Goal: Information Seeking & Learning: Learn about a topic

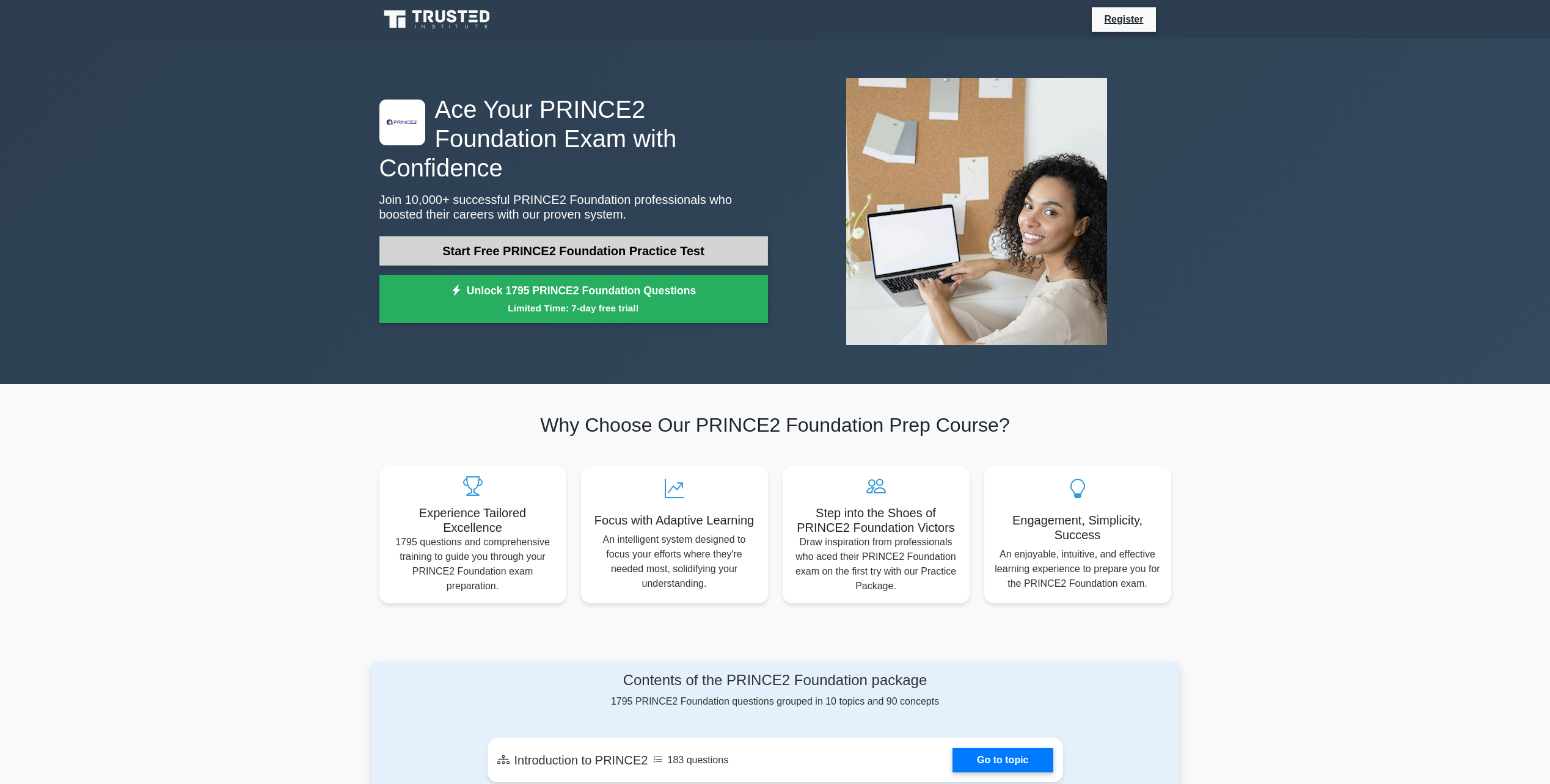
click at [619, 236] on link "Start Free PRINCE2 Foundation Practice Test" at bounding box center [573, 251] width 389 height 29
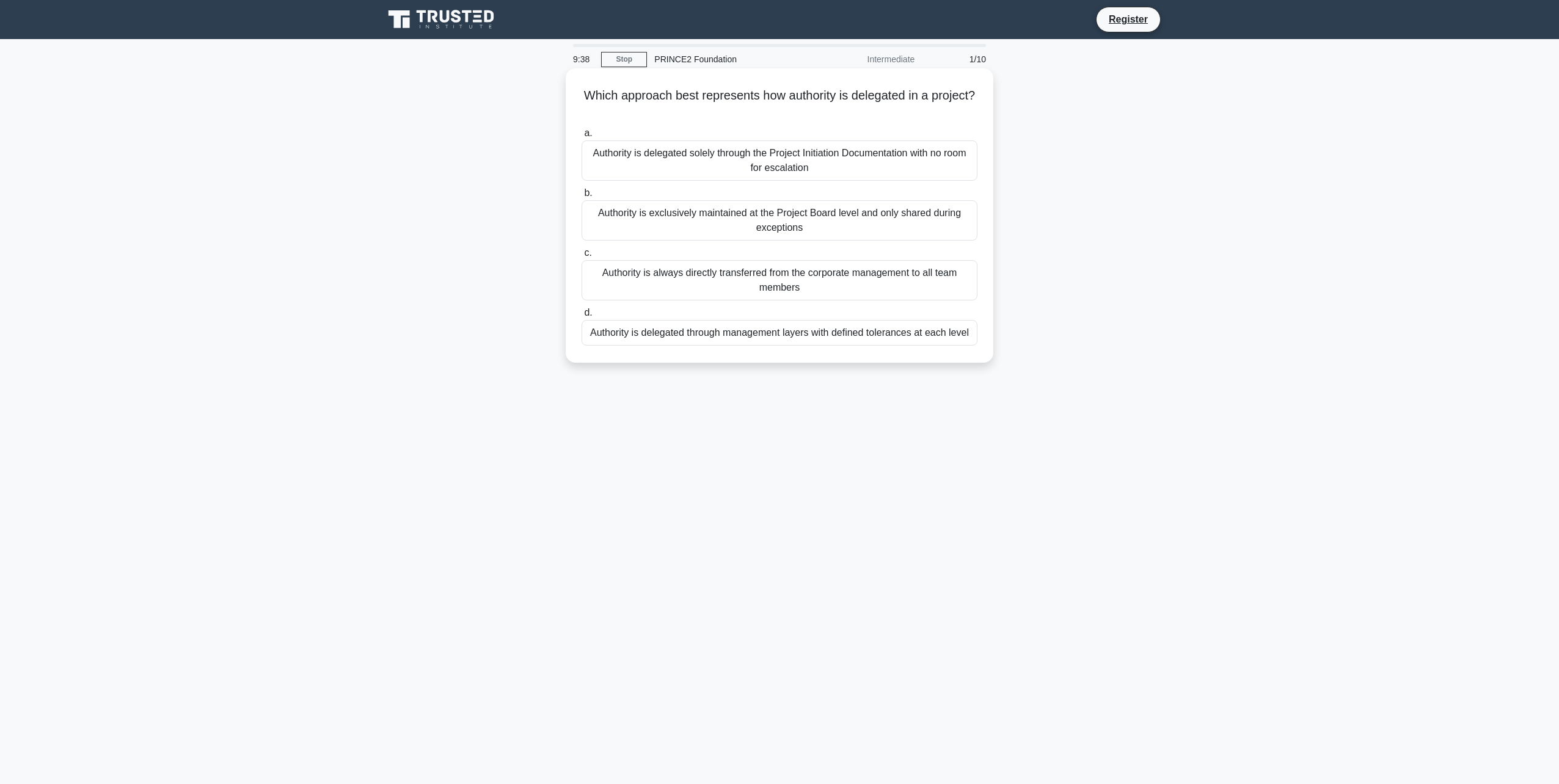
click at [825, 207] on div "Authority is exclusively maintained at the Project Board level and only shared …" at bounding box center [779, 221] width 396 height 40
click at [581, 197] on input "b. Authority is exclusively maintained at the Project Board level and only shar…" at bounding box center [581, 193] width 0 height 8
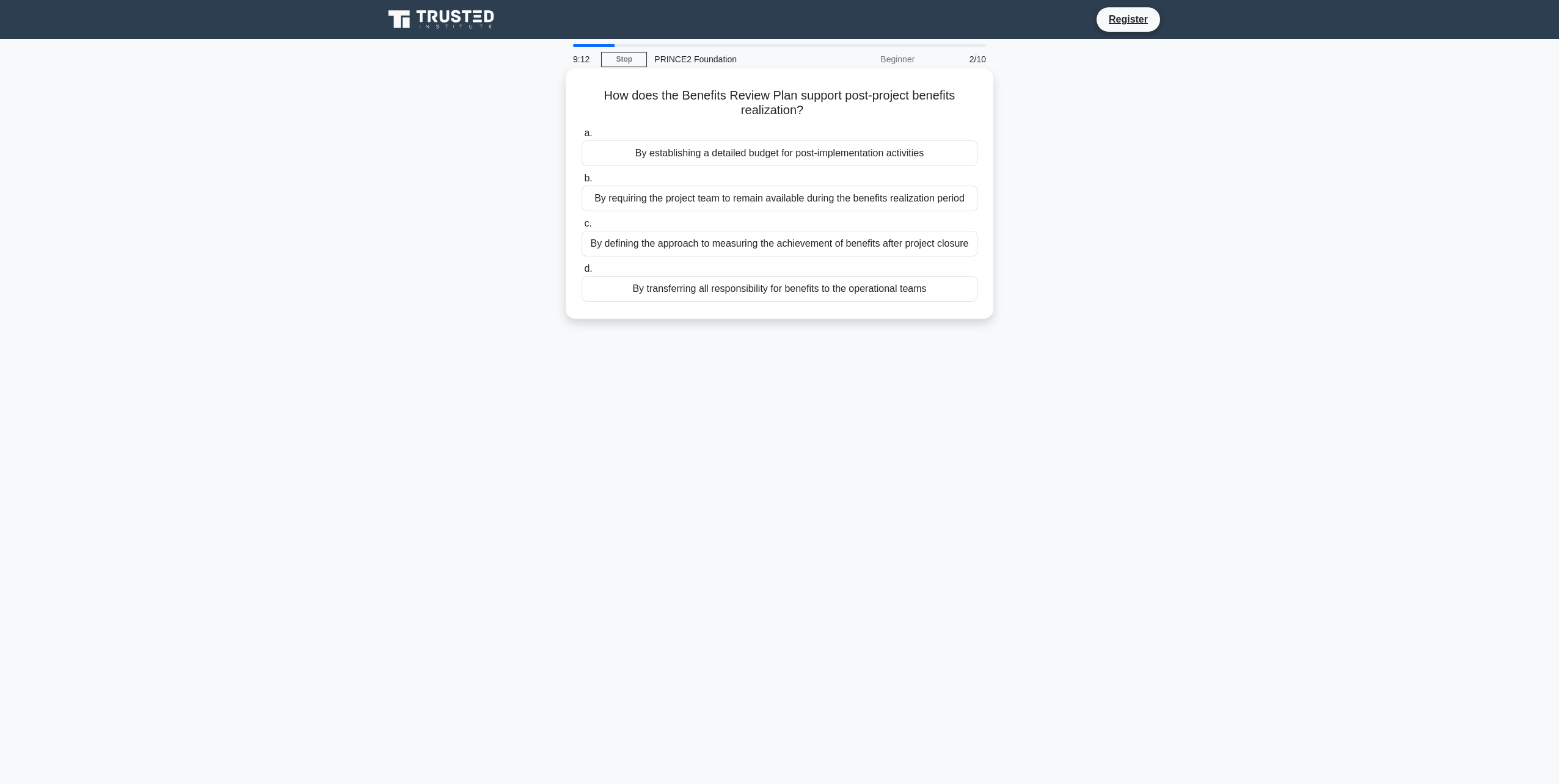
click at [950, 245] on div "By defining the approach to measuring the achievement of benefits after project…" at bounding box center [779, 243] width 396 height 25
click at [581, 228] on input "c. By defining the approach to measuring the achievement of benefits after proj…" at bounding box center [581, 224] width 0 height 8
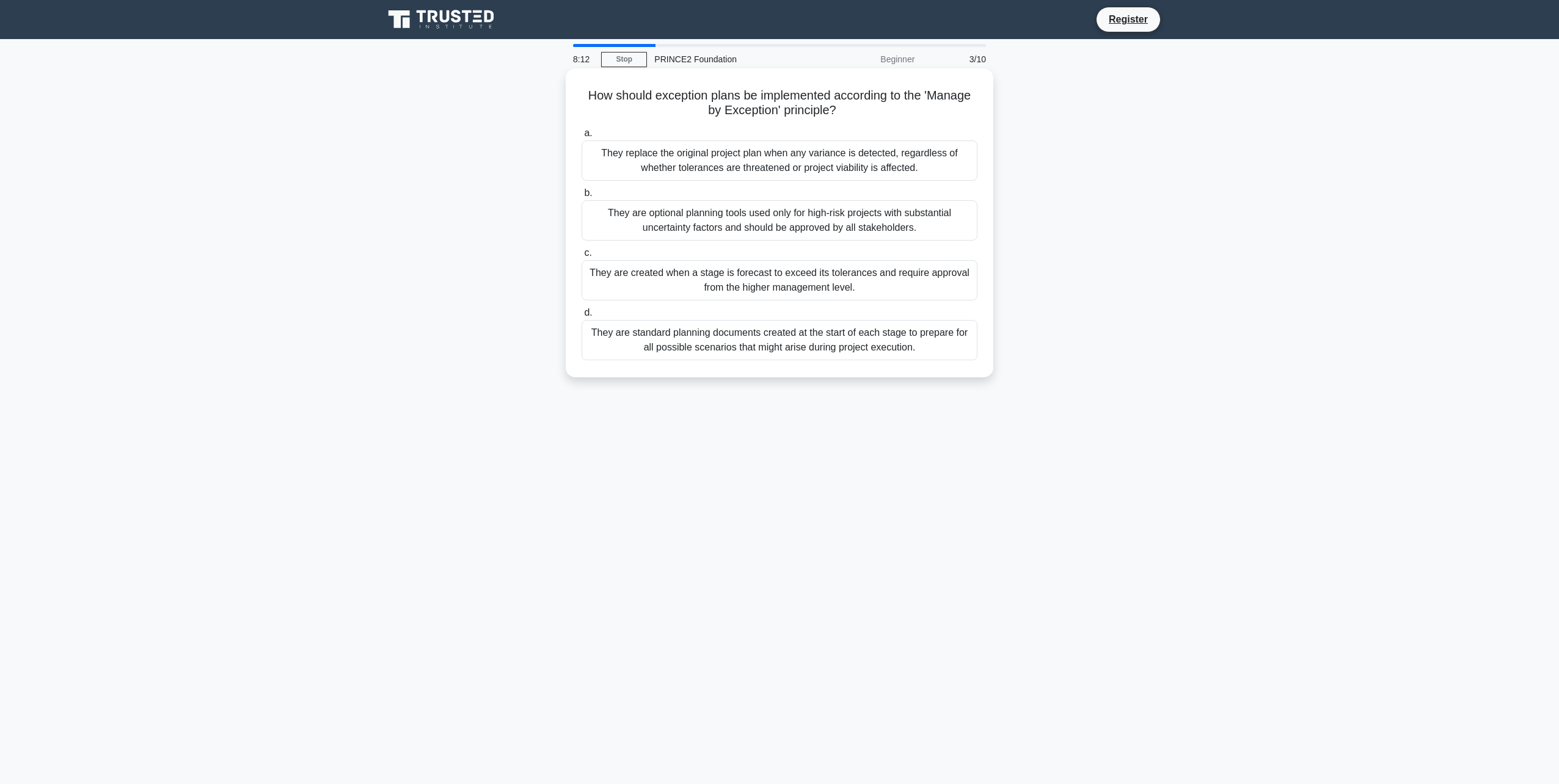
click at [934, 284] on div "They are created when a stage is forecast to exceed its tolerances and require …" at bounding box center [779, 280] width 396 height 40
click at [581, 257] on input "c. They are created when a stage is forecast to exceed its tolerances and requi…" at bounding box center [581, 253] width 0 height 8
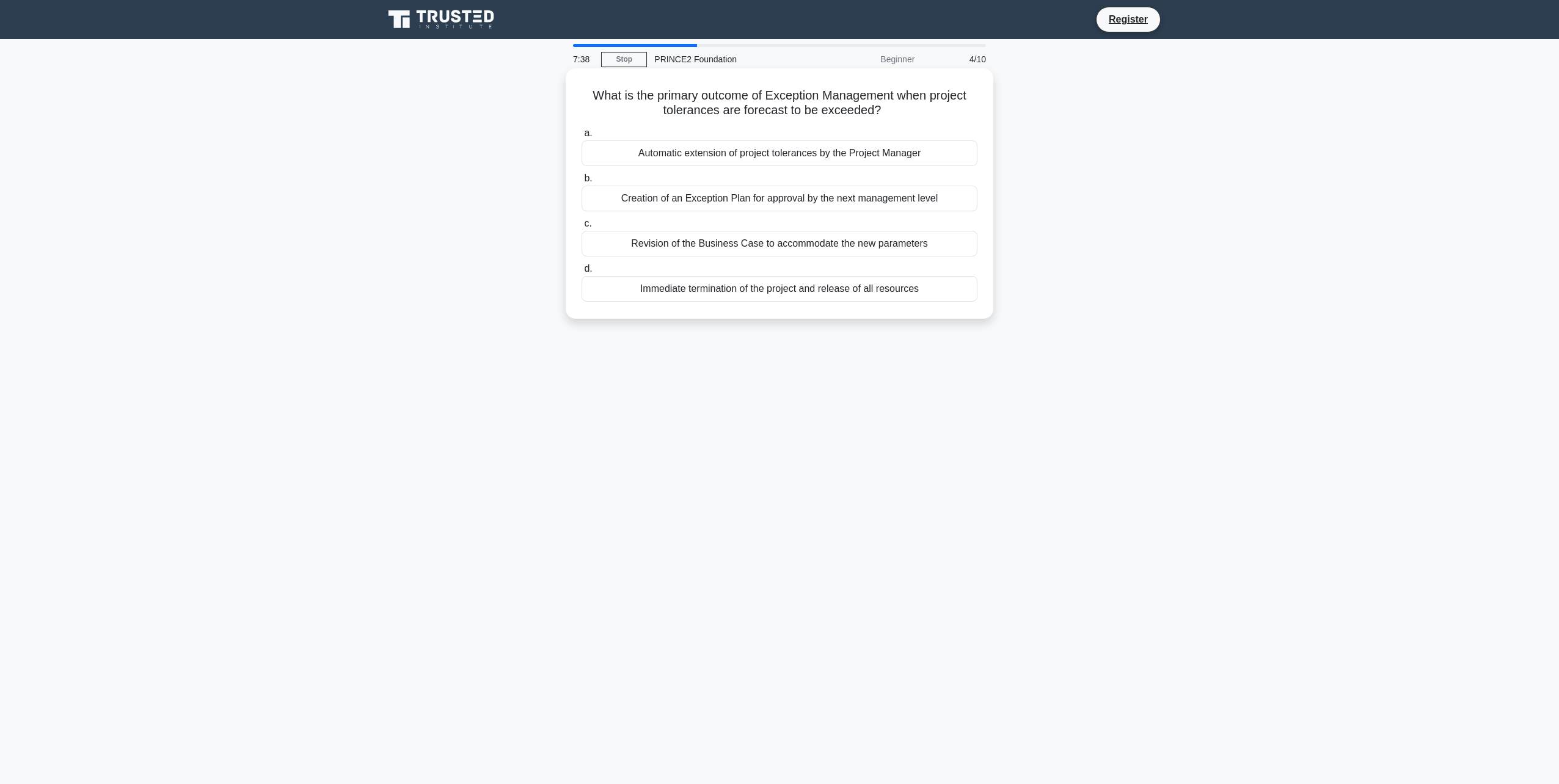
click at [825, 198] on div "Creation of an Exception Plan for approval by the next management level" at bounding box center [779, 198] width 396 height 25
click at [581, 183] on input "b. Creation of an Exception Plan for approval by the next management level" at bounding box center [581, 178] width 0 height 8
click at [872, 152] on div "The Change Authority's own assessment of project impact and risk" at bounding box center [779, 153] width 396 height 25
click at [581, 137] on input "a. The Change Authority's own assessment of project impact and risk" at bounding box center [581, 134] width 0 height 8
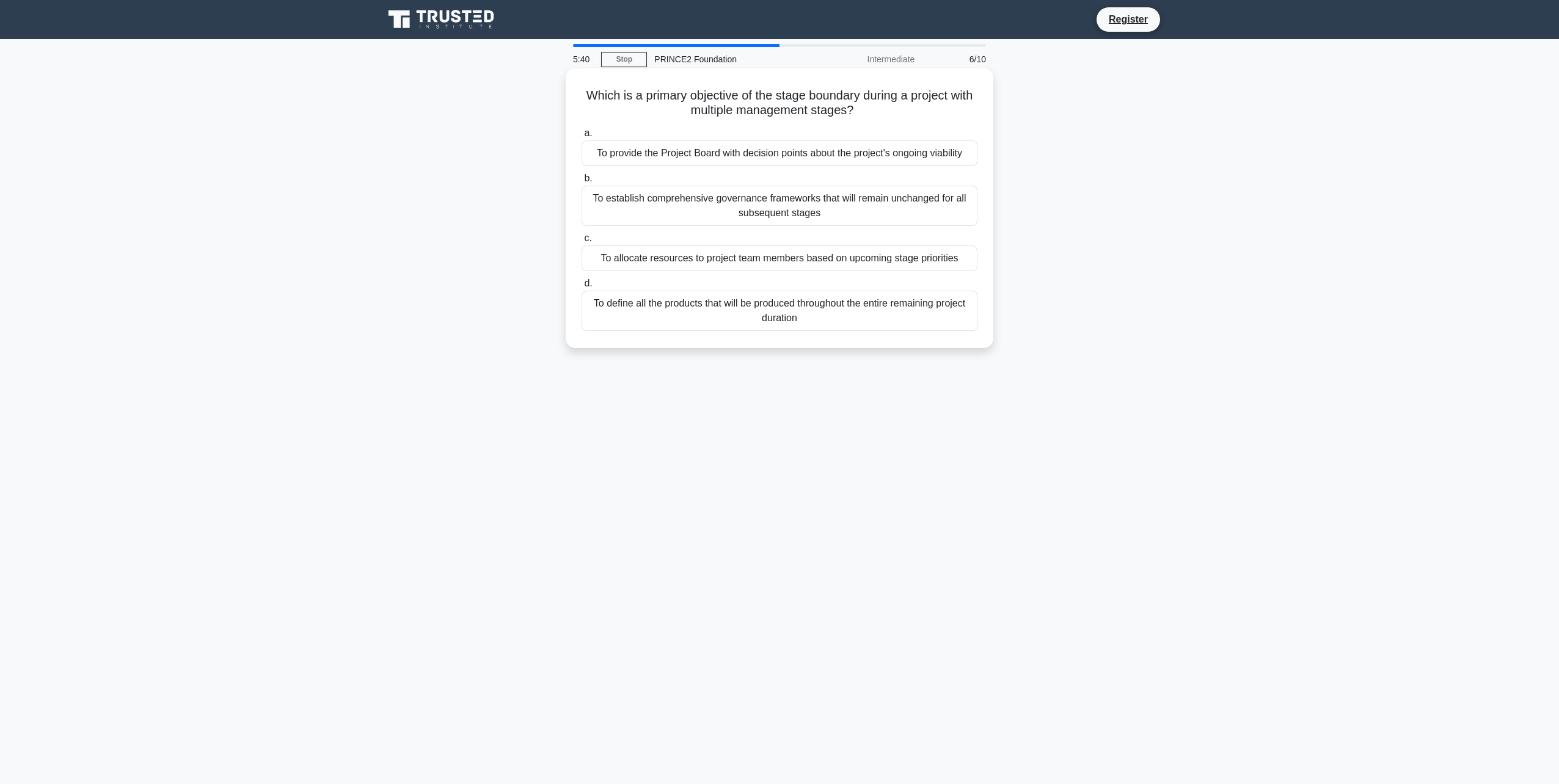
click at [843, 210] on div "To establish comprehensive governance frameworks that will remain unchanged for…" at bounding box center [779, 206] width 396 height 40
click at [581, 183] on input "b. To establish comprehensive governance frameworks that will remain unchanged …" at bounding box center [581, 178] width 0 height 8
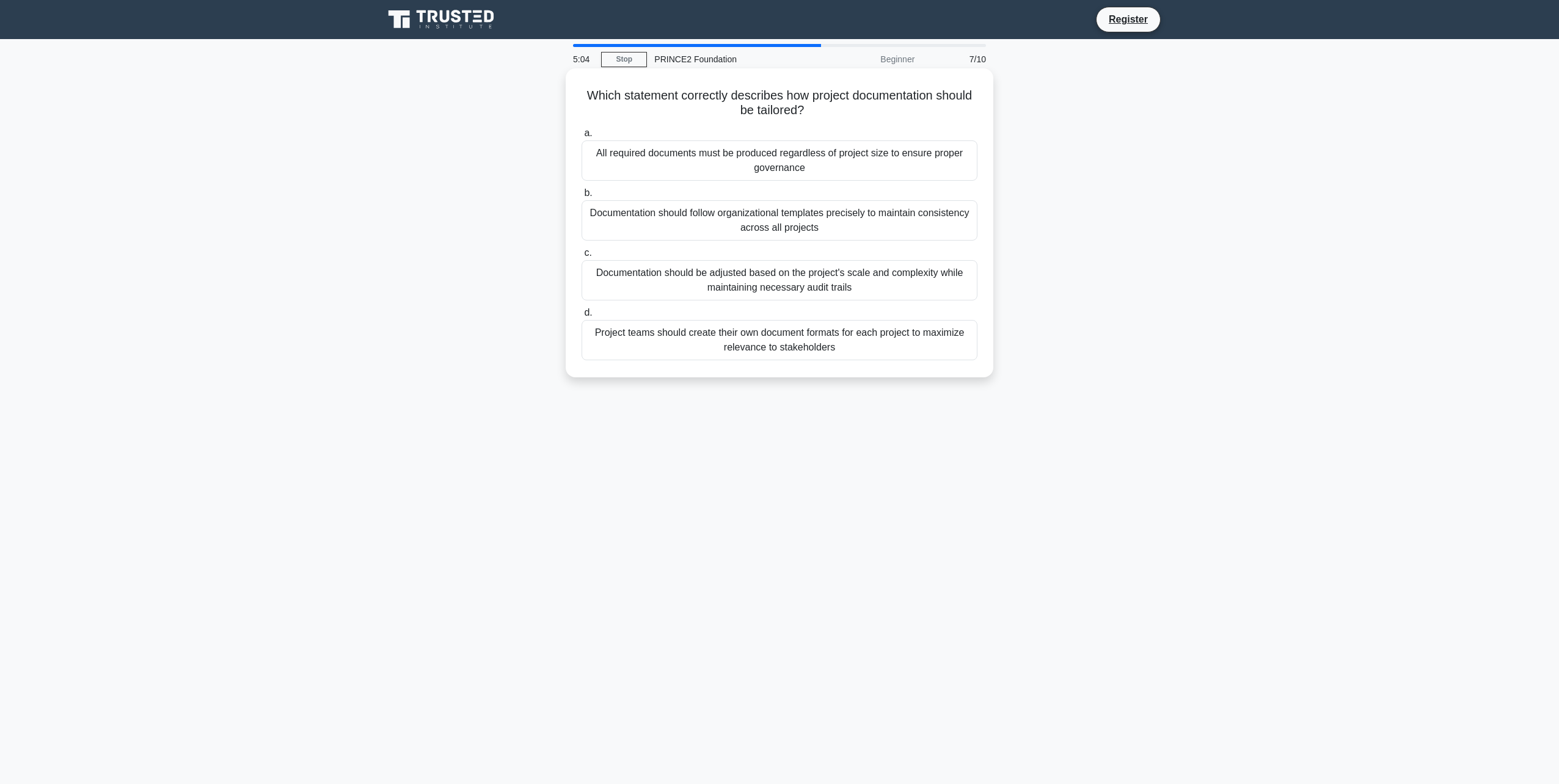
click at [871, 159] on div "All required documents must be produced regardless of project size to ensure pr…" at bounding box center [779, 160] width 396 height 40
click at [581, 137] on input "a. All required documents must be produced regardless of project size to ensure…" at bounding box center [581, 134] width 0 height 8
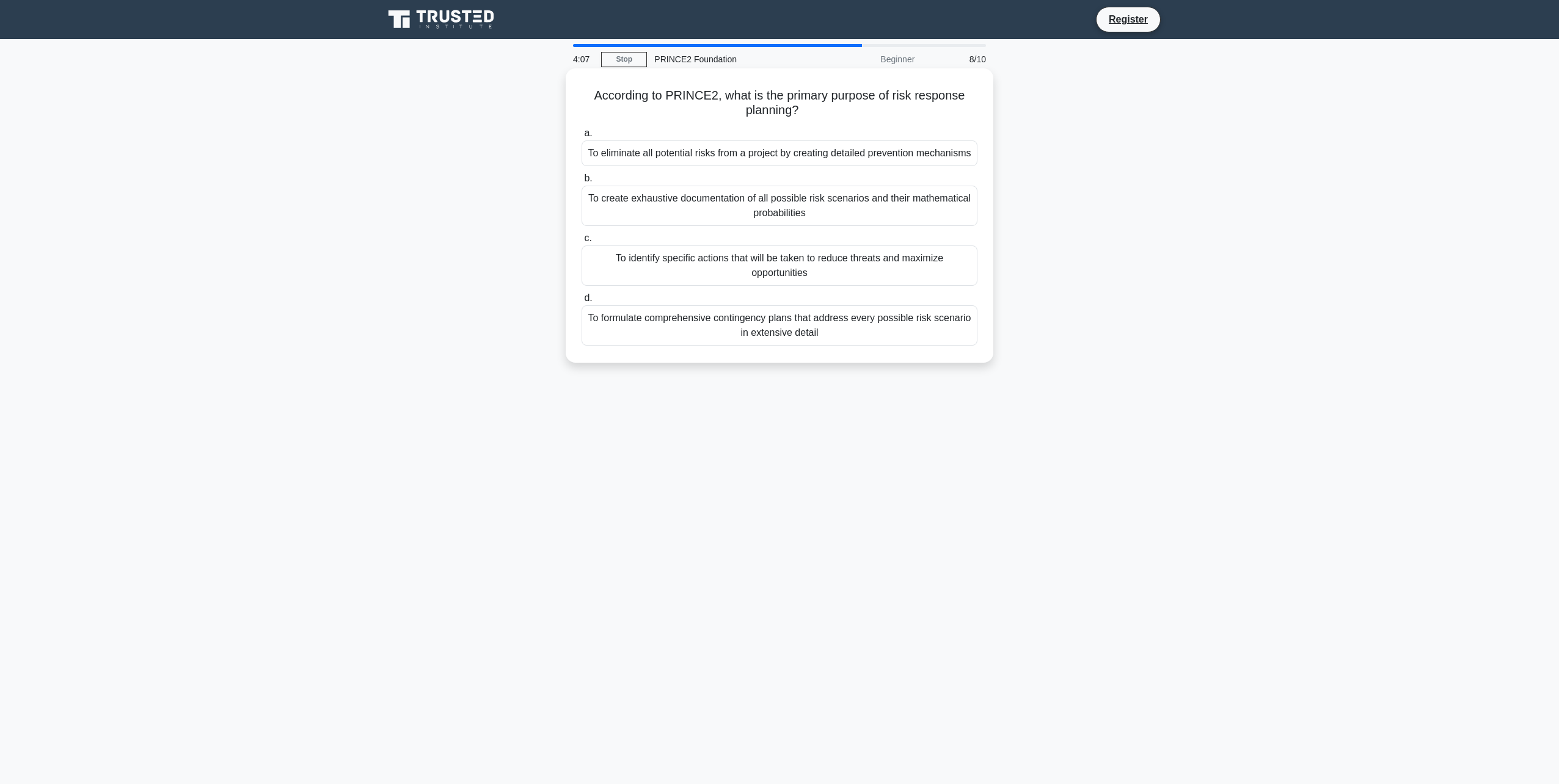
click at [861, 261] on div "To identify specific actions that will be taken to reduce threats and maximize …" at bounding box center [779, 266] width 396 height 40
click at [581, 242] on input "c. To identify specific actions that will be taken to reduce threats and maximi…" at bounding box center [581, 238] width 0 height 8
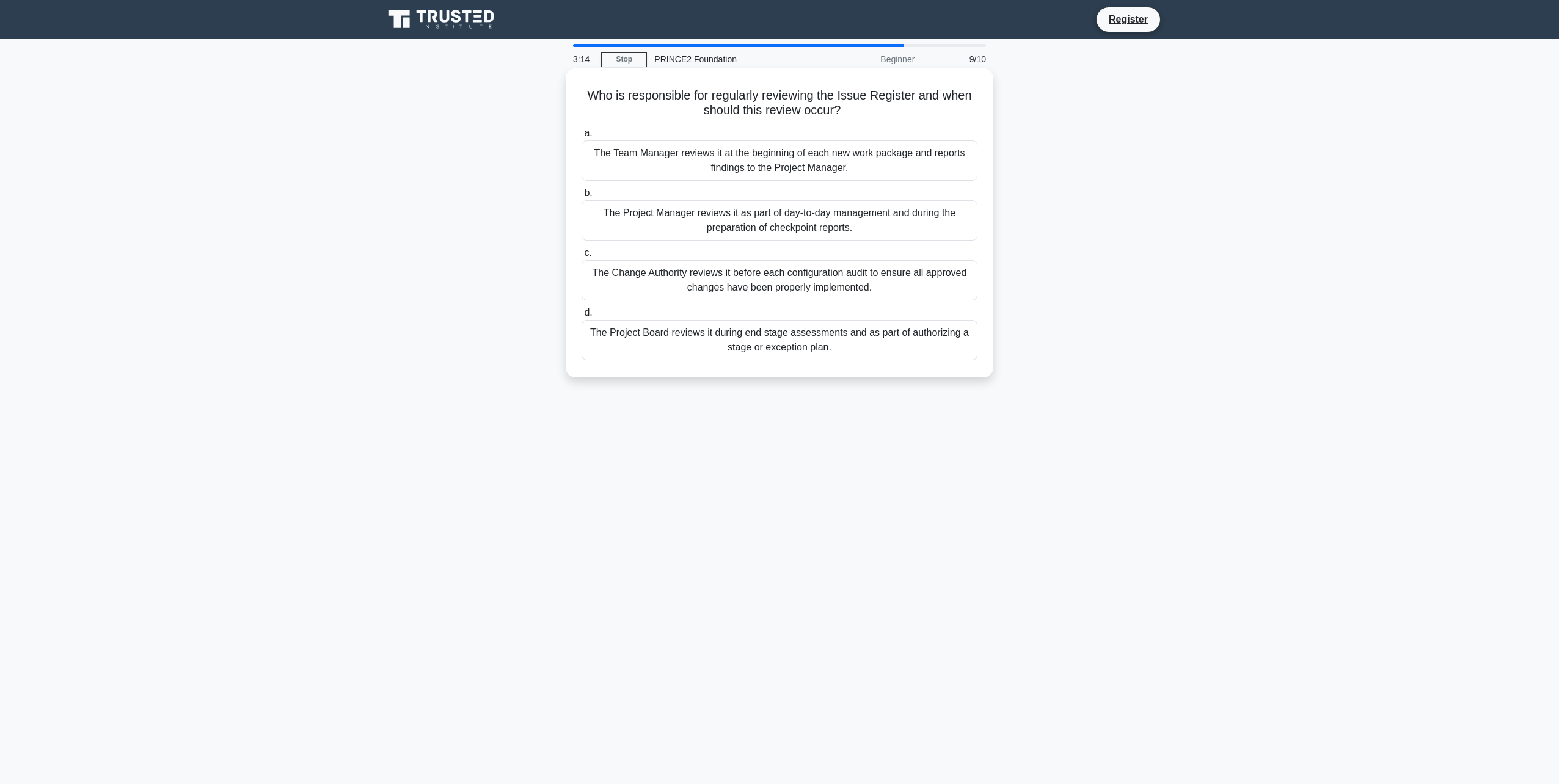
click at [841, 219] on div "The Project Manager reviews it as part of day-to-day management and during the …" at bounding box center [779, 221] width 396 height 40
click at [581, 197] on input "b. The Project Manager reviews it as part of day-to-day management and during t…" at bounding box center [581, 193] width 0 height 8
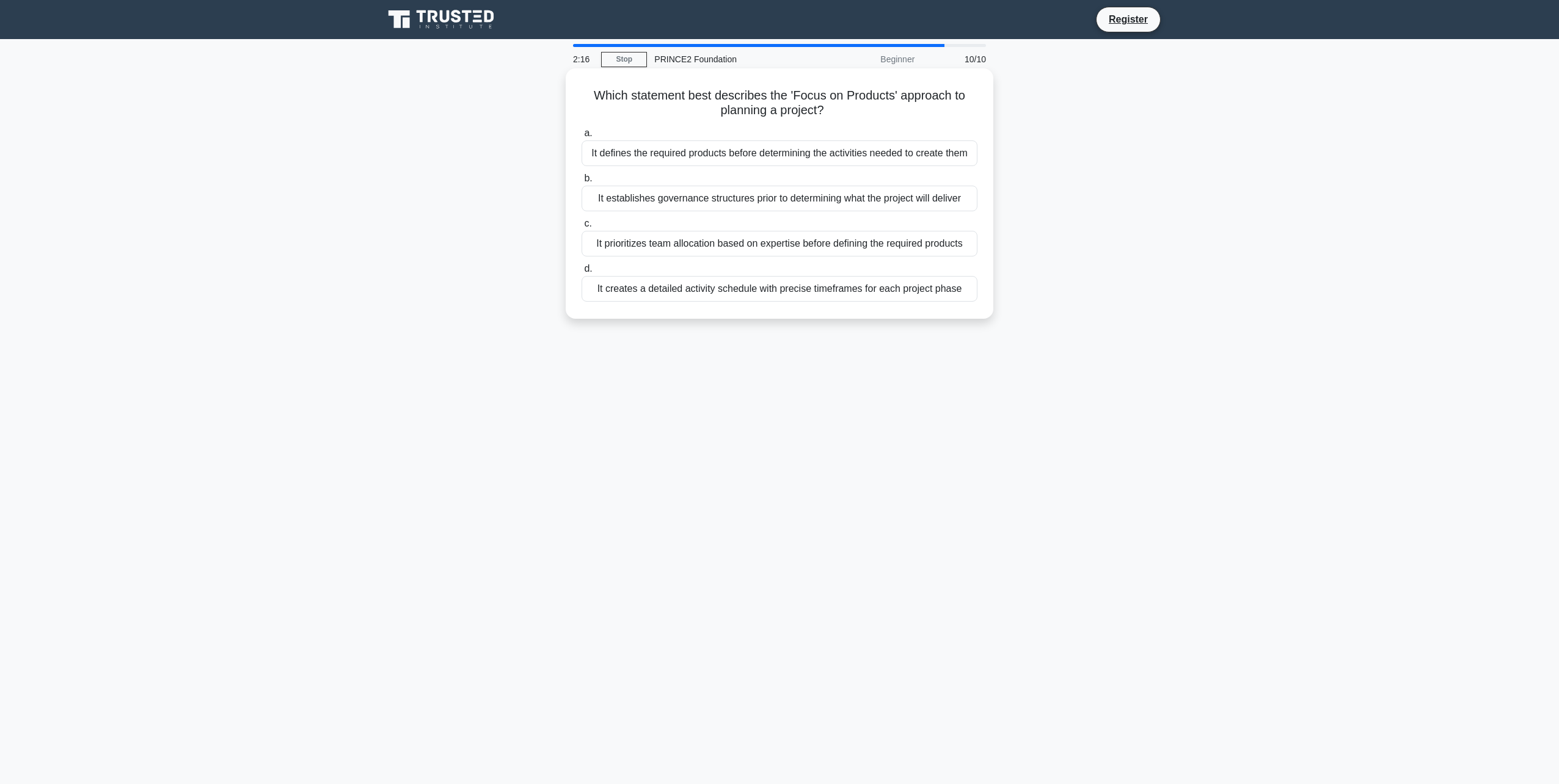
click at [958, 289] on div "It creates a detailed activity schedule with precise timeframes for each projec…" at bounding box center [779, 289] width 396 height 25
click at [581, 273] on input "d. It creates a detailed activity schedule with precise timeframes for each pro…" at bounding box center [581, 269] width 0 height 8
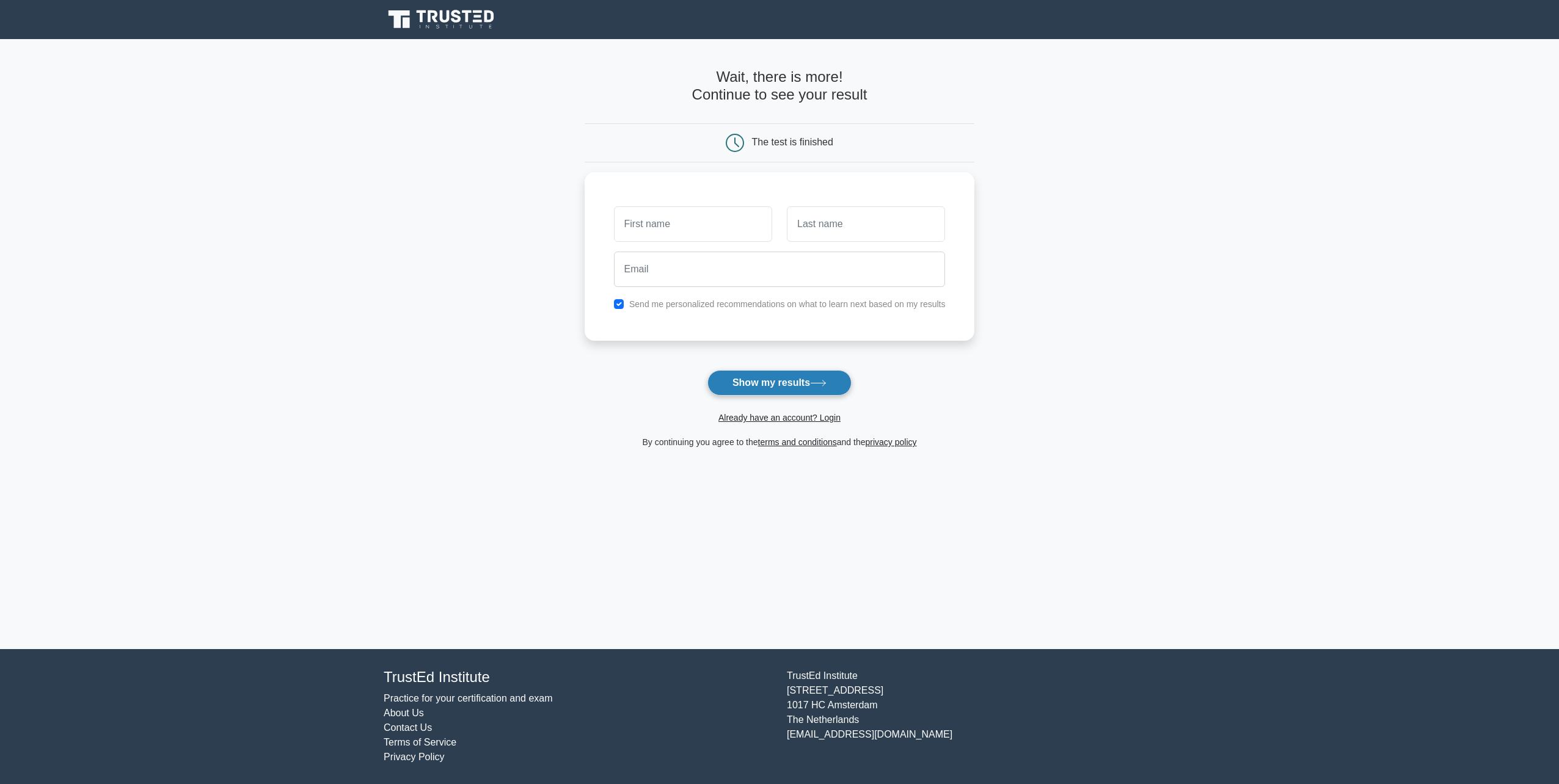
click at [787, 386] on button "Show my results" at bounding box center [779, 383] width 144 height 25
click at [618, 299] on input "checkbox" at bounding box center [619, 301] width 10 height 10
checkbox input "false"
drag, startPoint x: 660, startPoint y: 224, endPoint x: 681, endPoint y: 234, distance: 23.3
click at [660, 224] on input "text" at bounding box center [693, 221] width 158 height 35
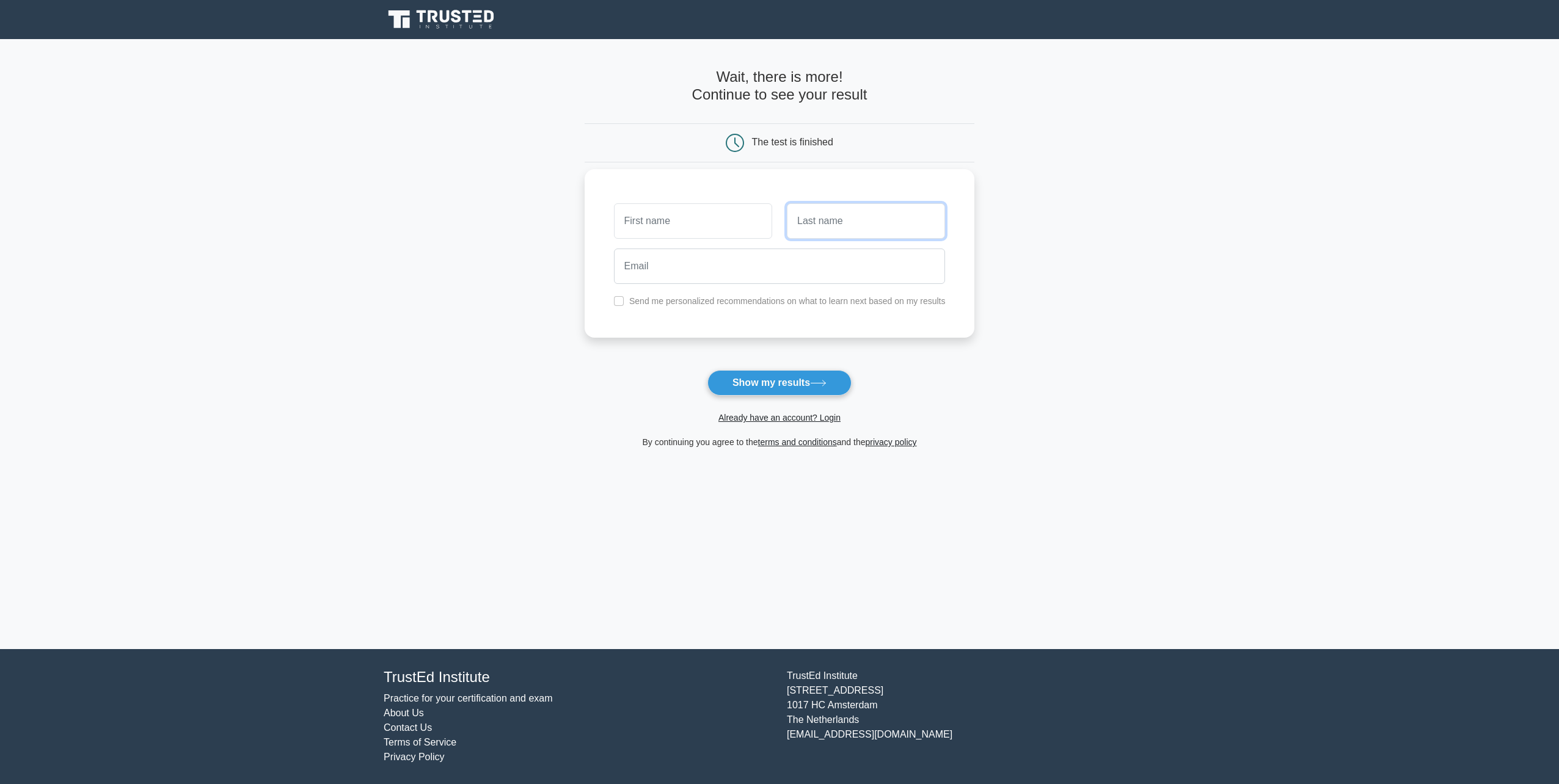
drag, startPoint x: 834, startPoint y: 228, endPoint x: 804, endPoint y: 224, distance: 30.3
click at [834, 228] on input "text" at bounding box center [866, 221] width 158 height 35
drag, startPoint x: 646, startPoint y: 198, endPoint x: 655, endPoint y: 207, distance: 12.7
click at [654, 207] on div at bounding box center [693, 221] width 173 height 46
type input "[PERSON_NAME]"
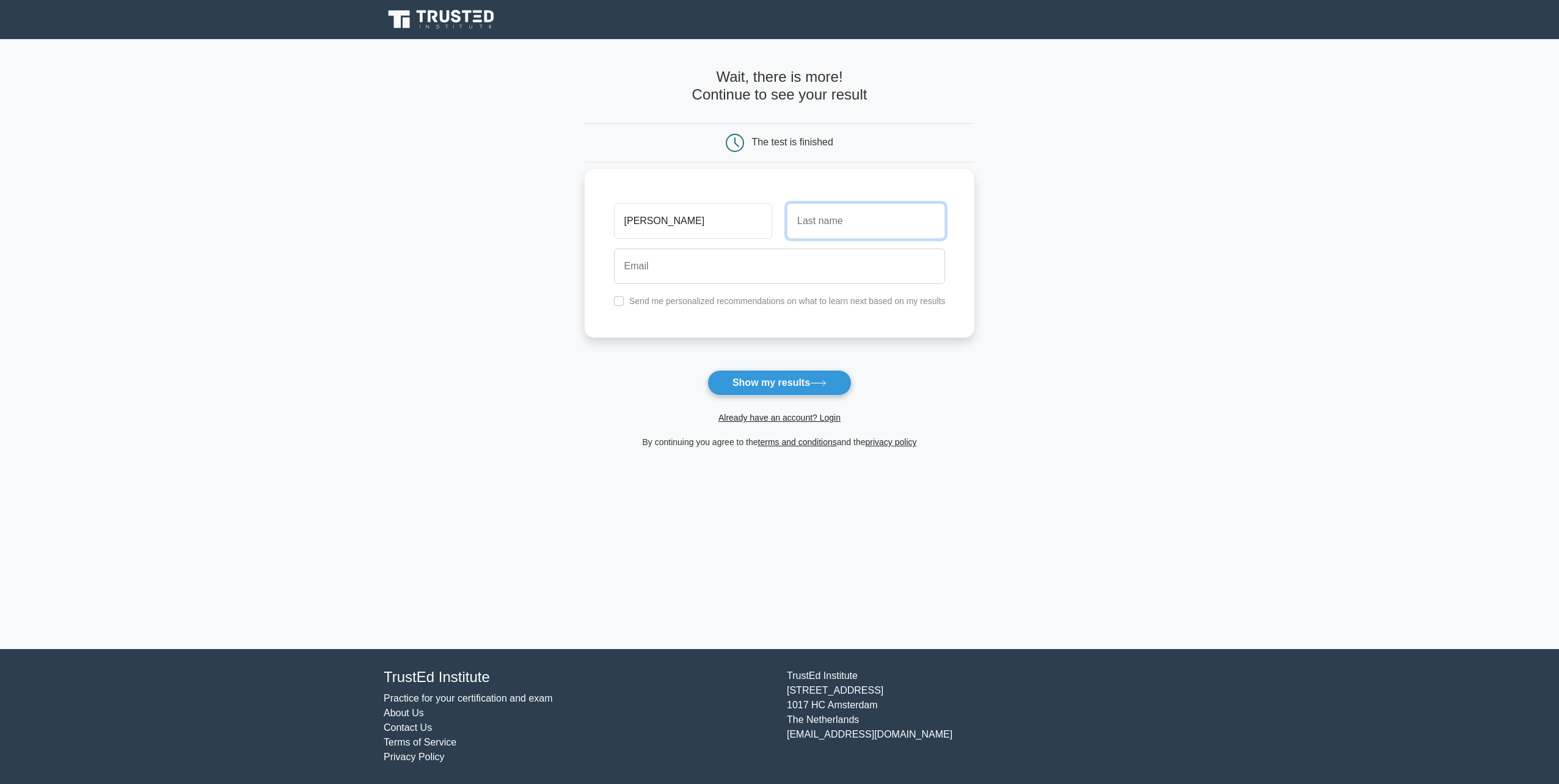
click at [851, 225] on input "text" at bounding box center [866, 221] width 158 height 35
type input "Łucja"
click at [843, 265] on input "email" at bounding box center [780, 266] width 332 height 35
type input "lussi1@interia.eu"
click at [765, 386] on button "Show my results" at bounding box center [779, 383] width 144 height 25
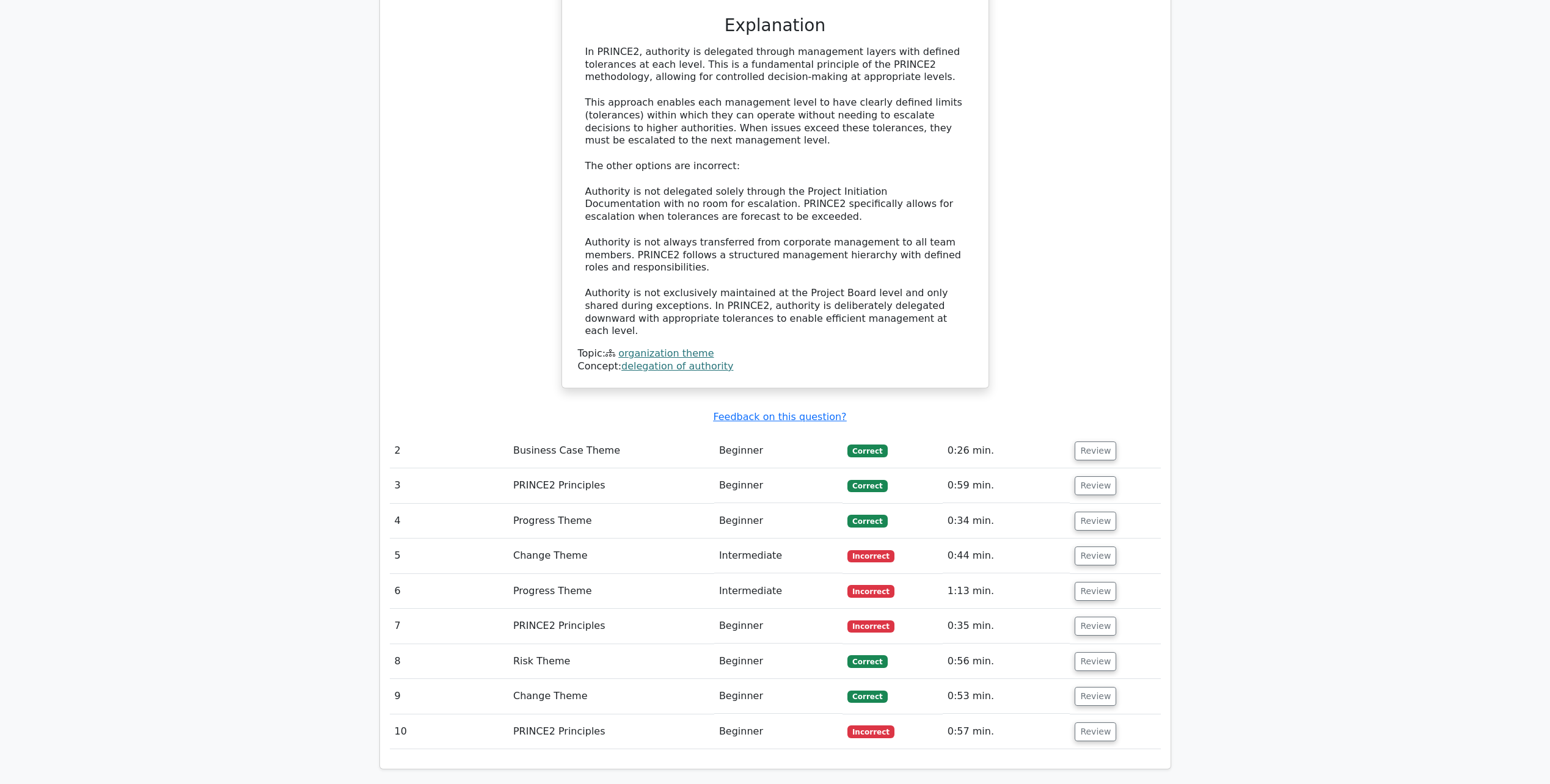
scroll to position [1343, 0]
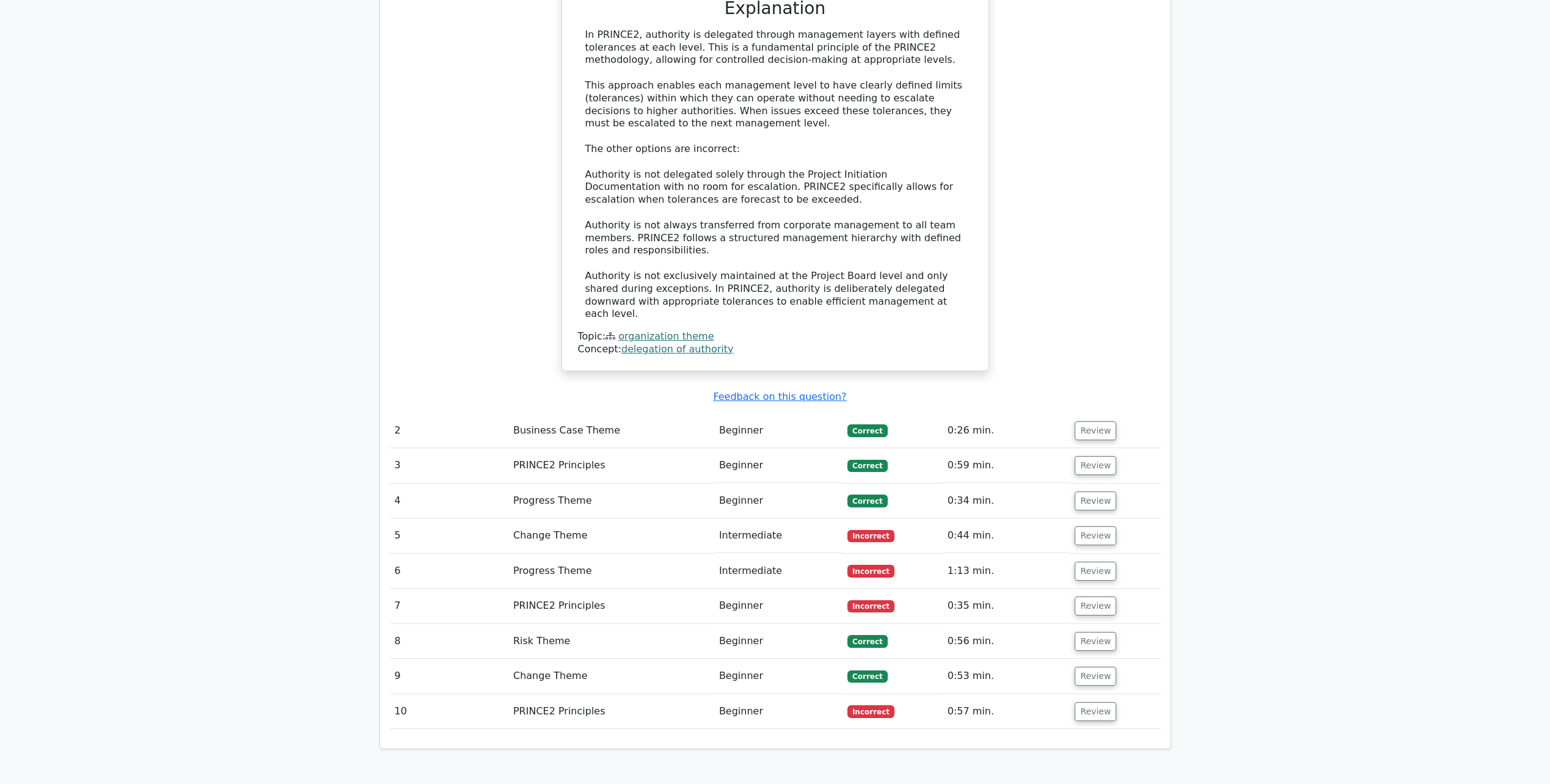
drag, startPoint x: 864, startPoint y: 482, endPoint x: 646, endPoint y: 476, distance: 218.1
click at [863, 530] on span "Incorrect" at bounding box center [871, 536] width 47 height 12
drag, startPoint x: 554, startPoint y: 473, endPoint x: 569, endPoint y: 471, distance: 15.1
click at [569, 518] on td "Change Theme" at bounding box center [611, 536] width 206 height 35
click at [1096, 527] on button "Review" at bounding box center [1096, 536] width 42 height 19
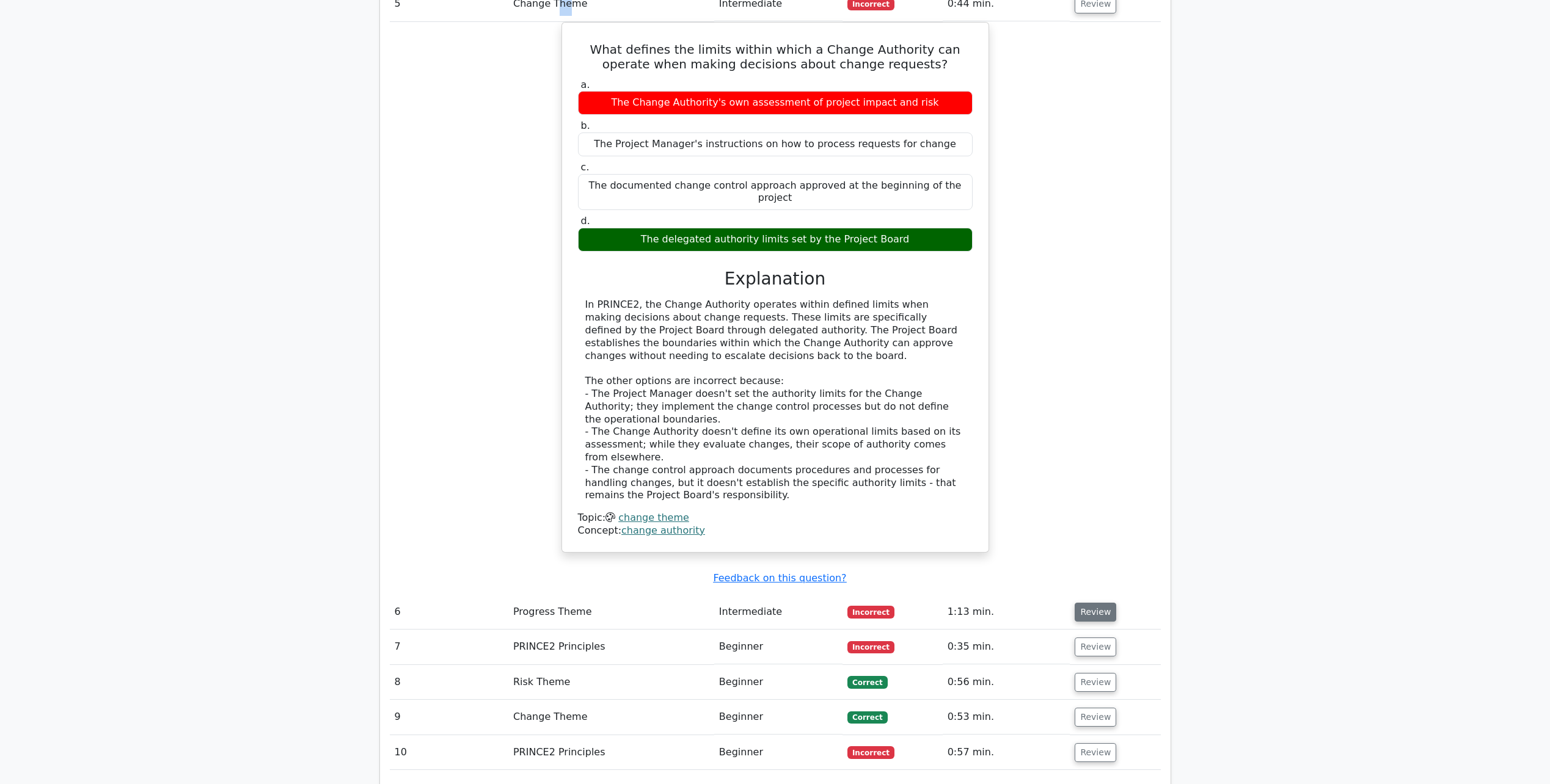
scroll to position [1893, 0]
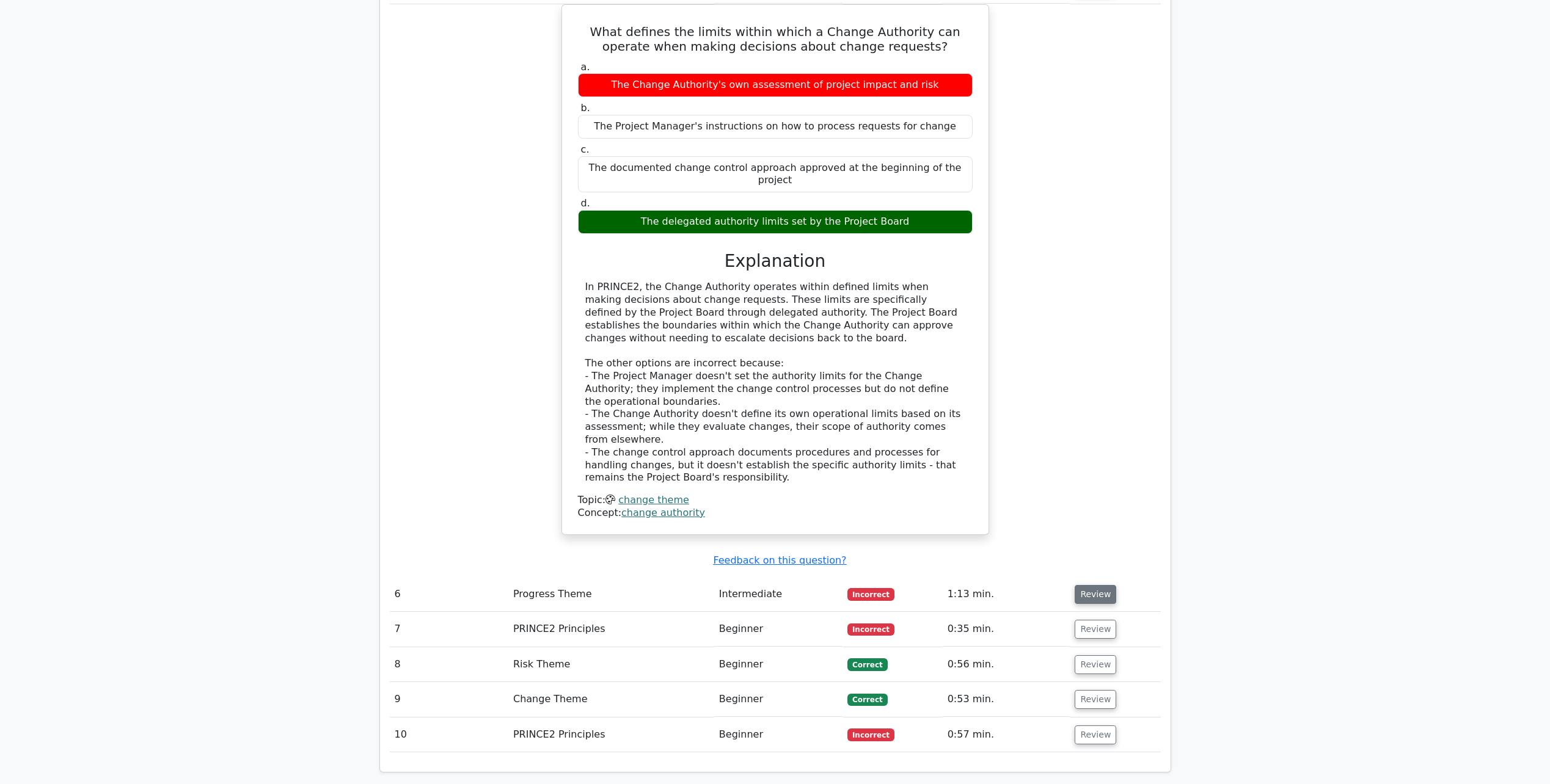
click at [1084, 585] on button "Review" at bounding box center [1096, 594] width 42 height 19
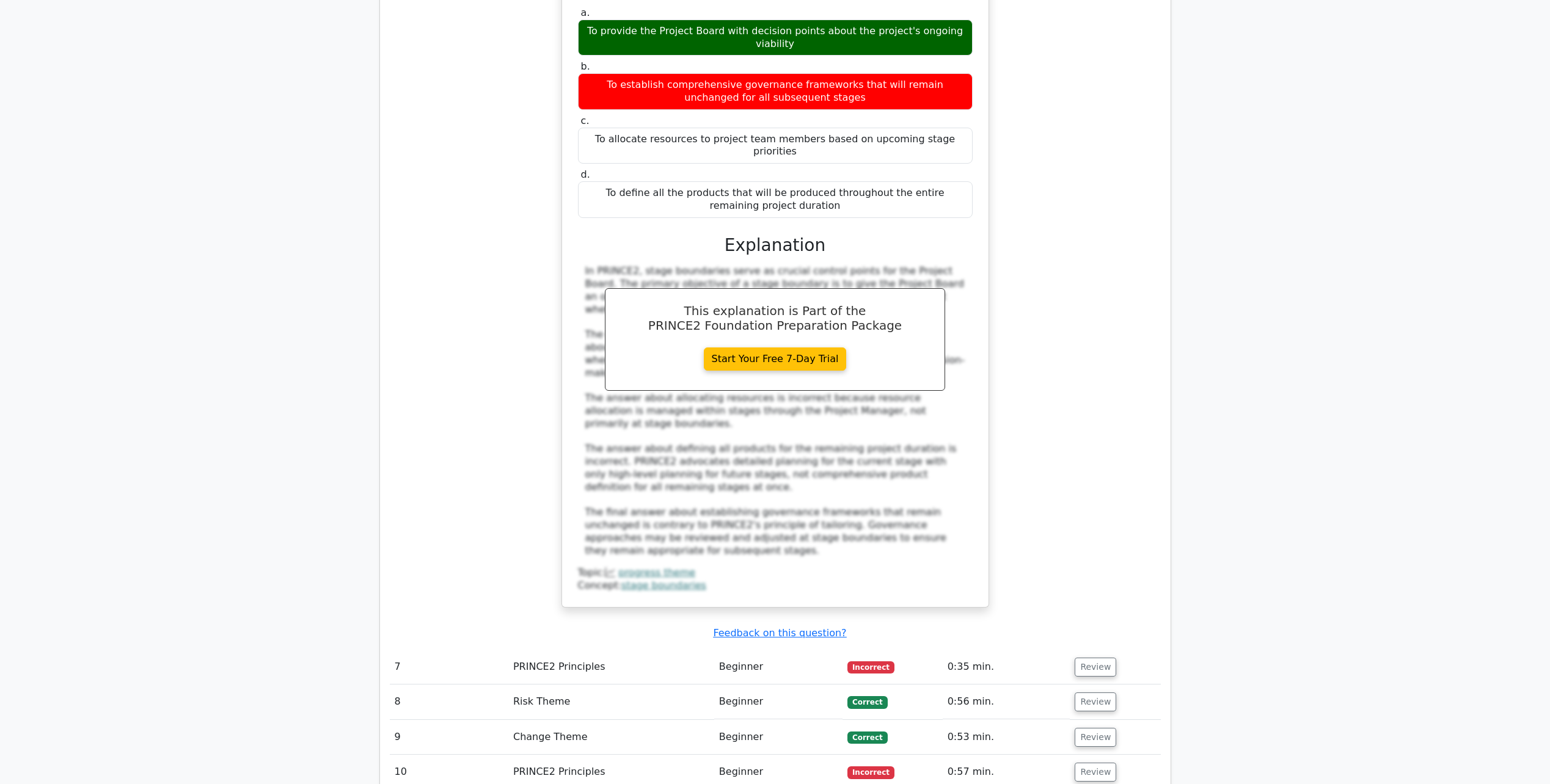
scroll to position [2565, 0]
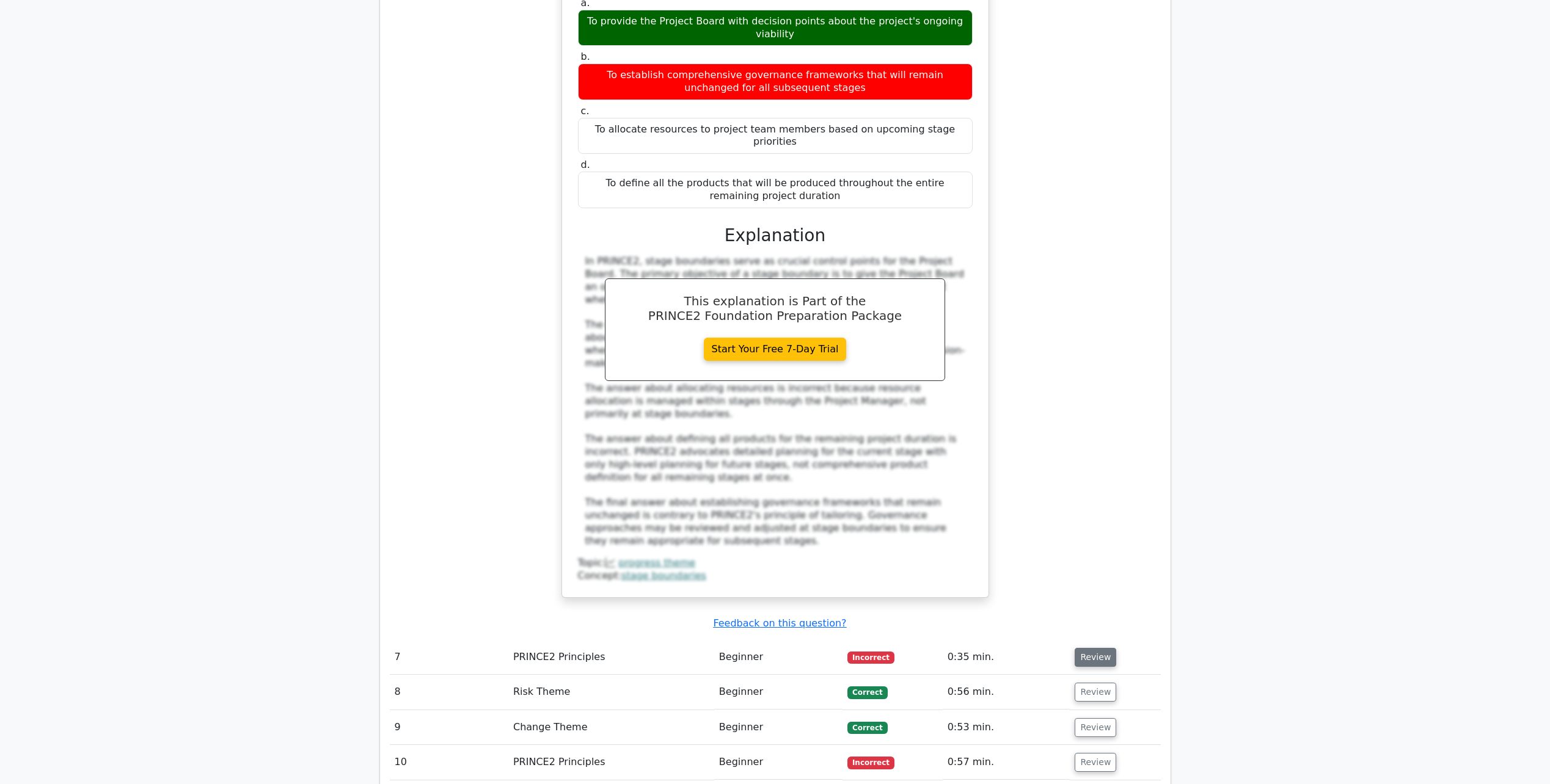
click at [1101, 648] on button "Review" at bounding box center [1096, 657] width 42 height 19
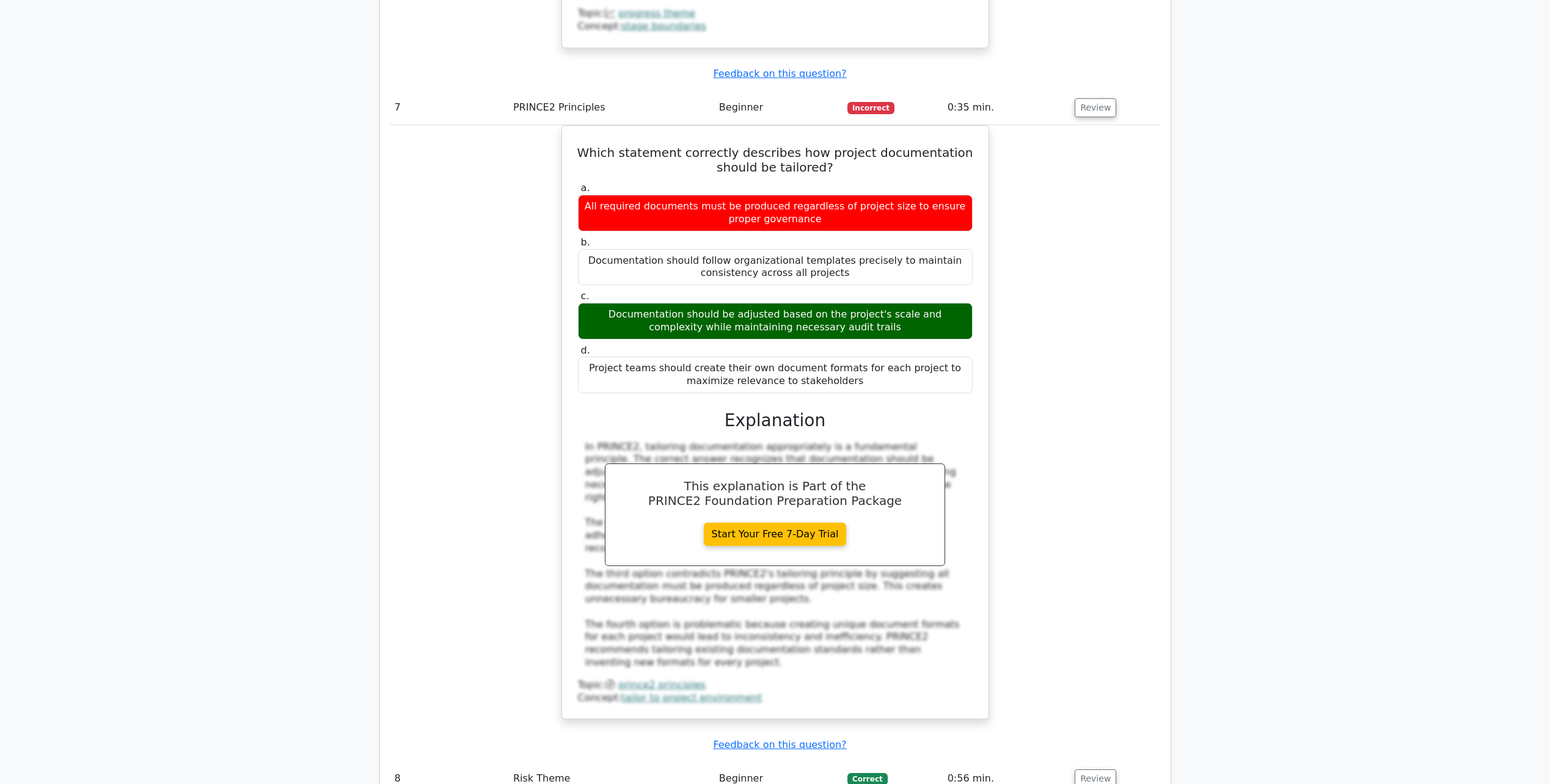
scroll to position [3176, 0]
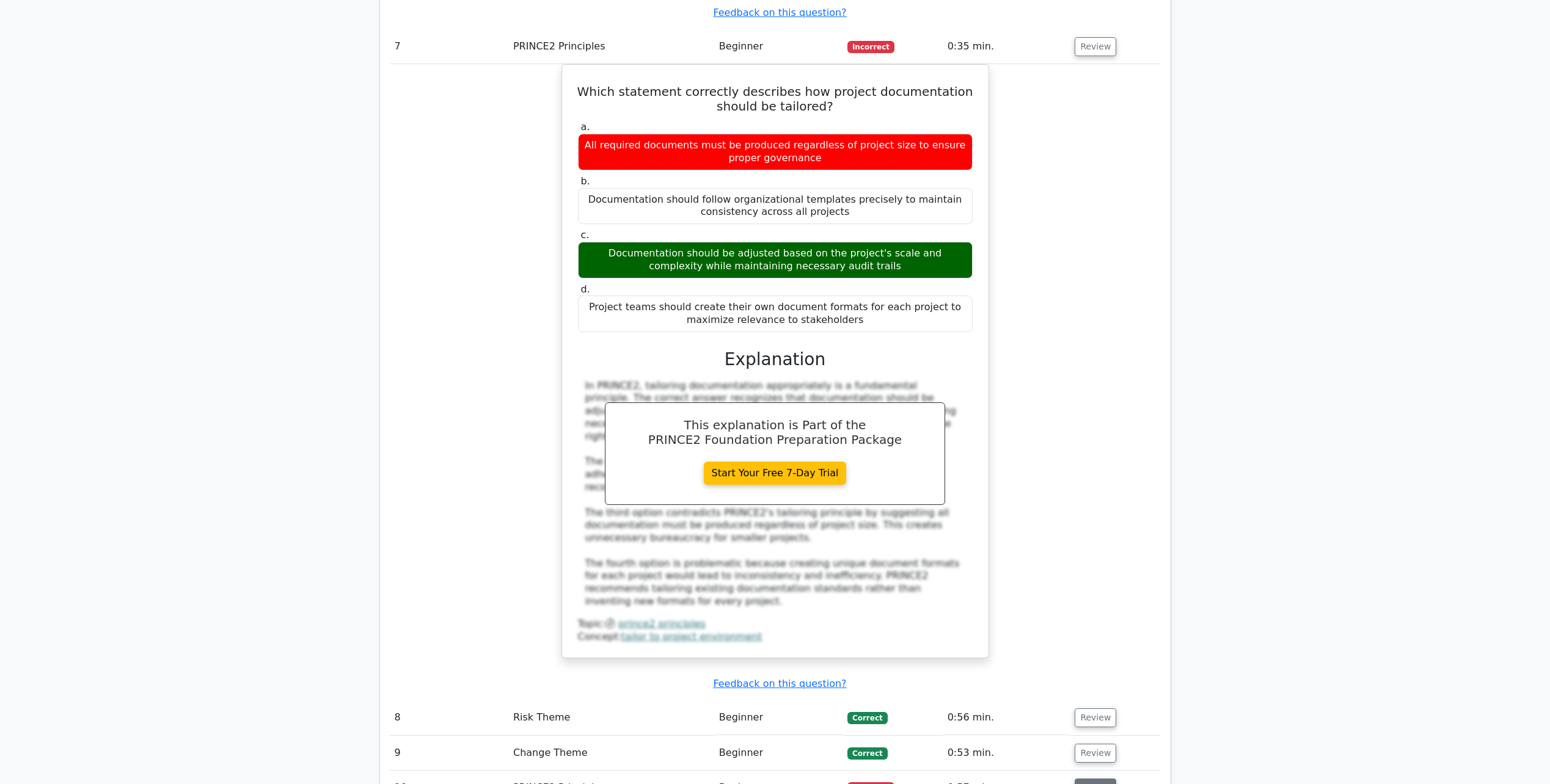
click at [1090, 779] on button "Review" at bounding box center [1096, 788] width 42 height 19
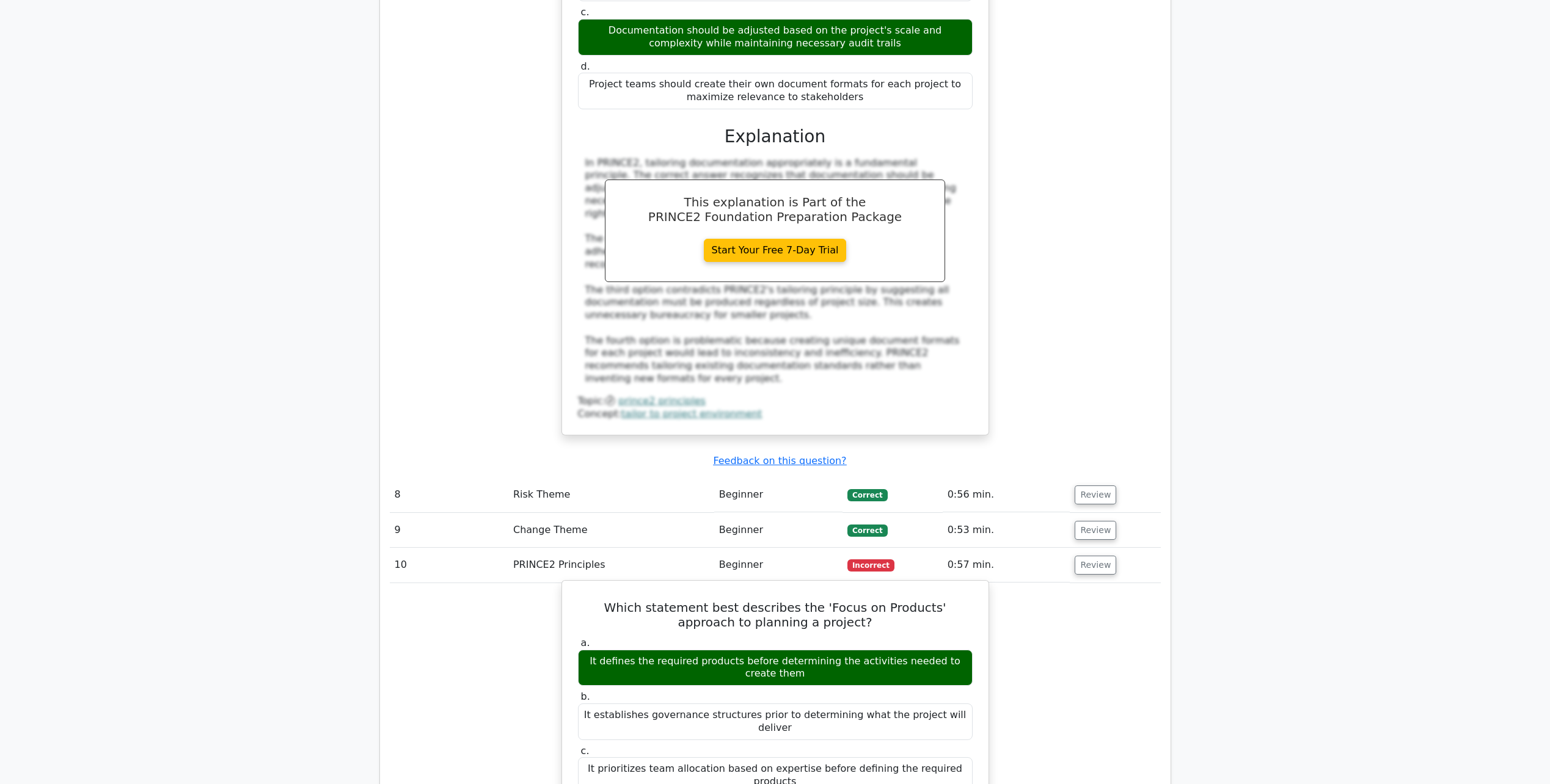
scroll to position [3420, 0]
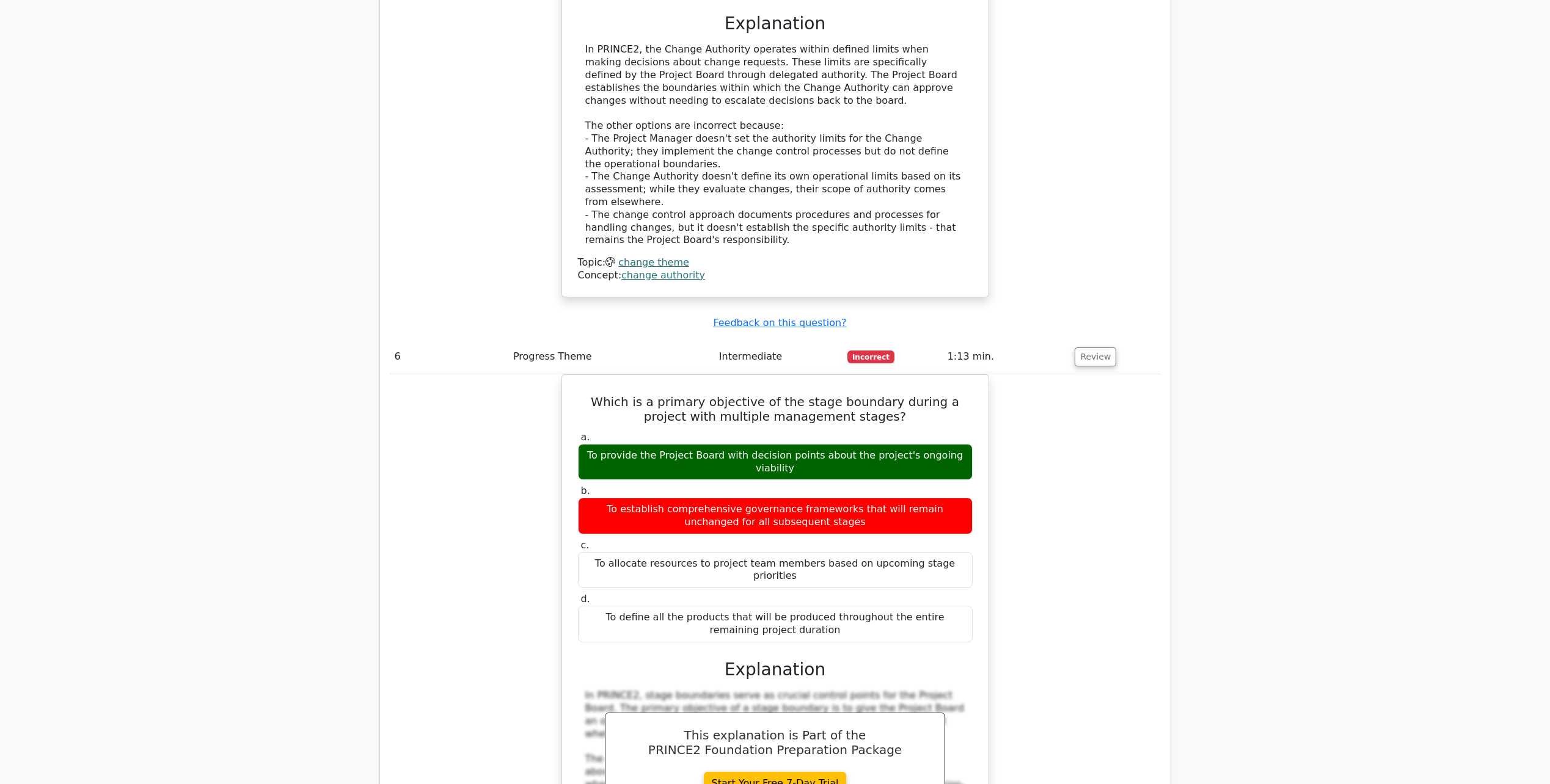
scroll to position [2077, 0]
